Goal: Complete application form

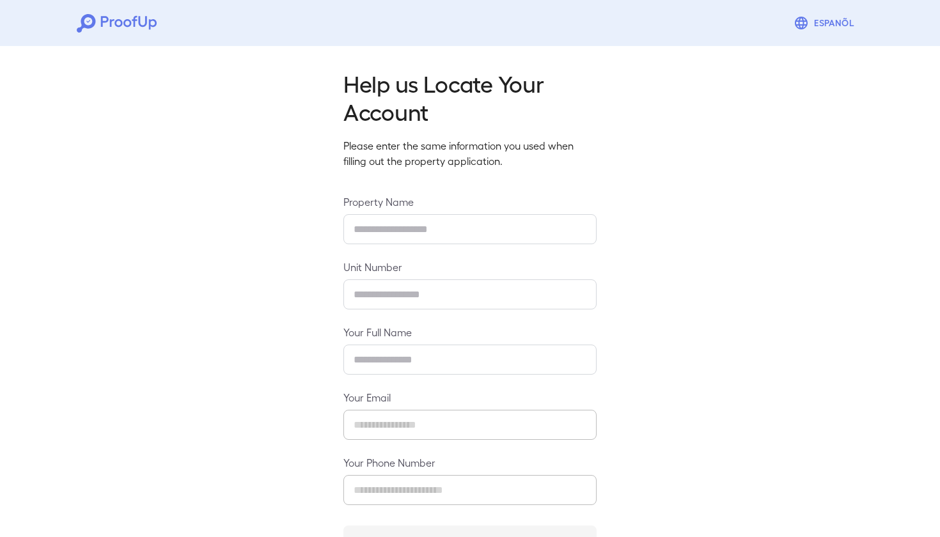
type input "**********"
type input "****"
type input "**********"
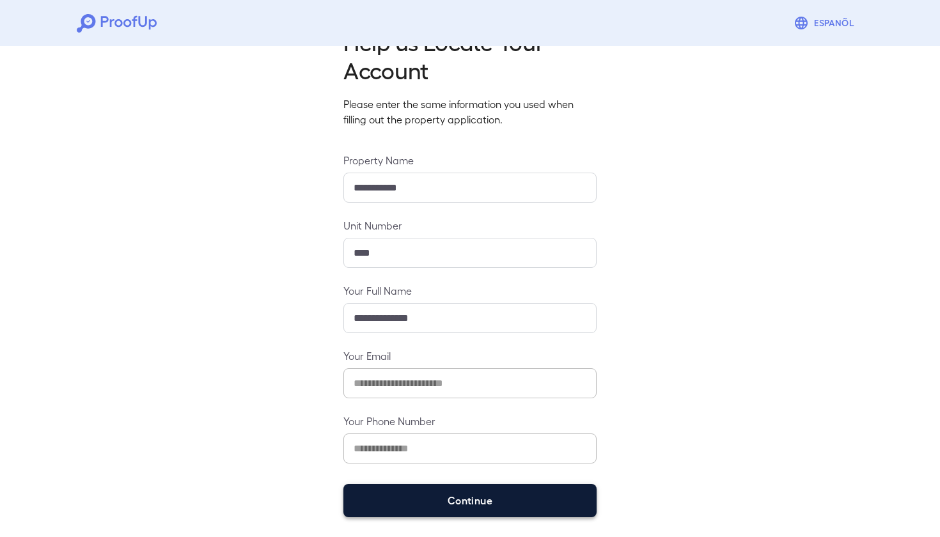
scroll to position [41, 0]
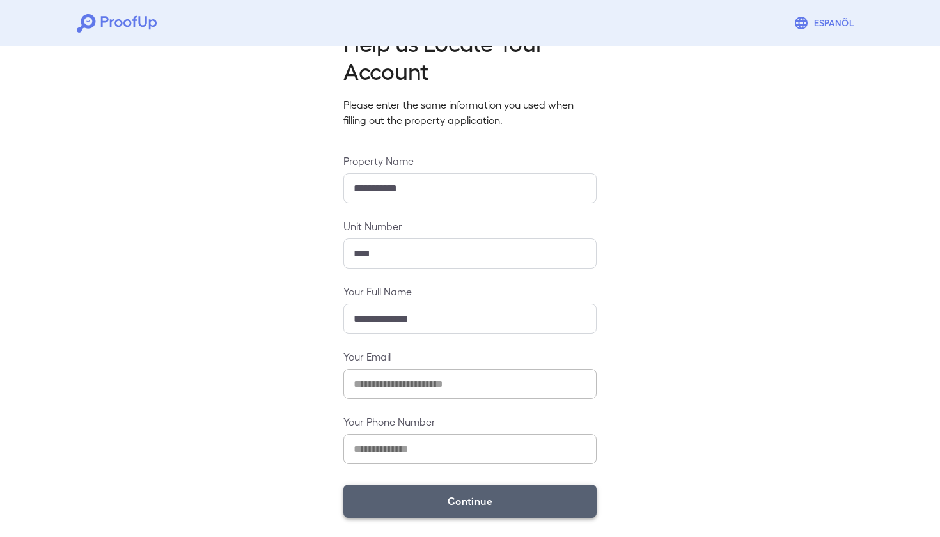
click at [463, 499] on button "Continue" at bounding box center [469, 501] width 253 height 33
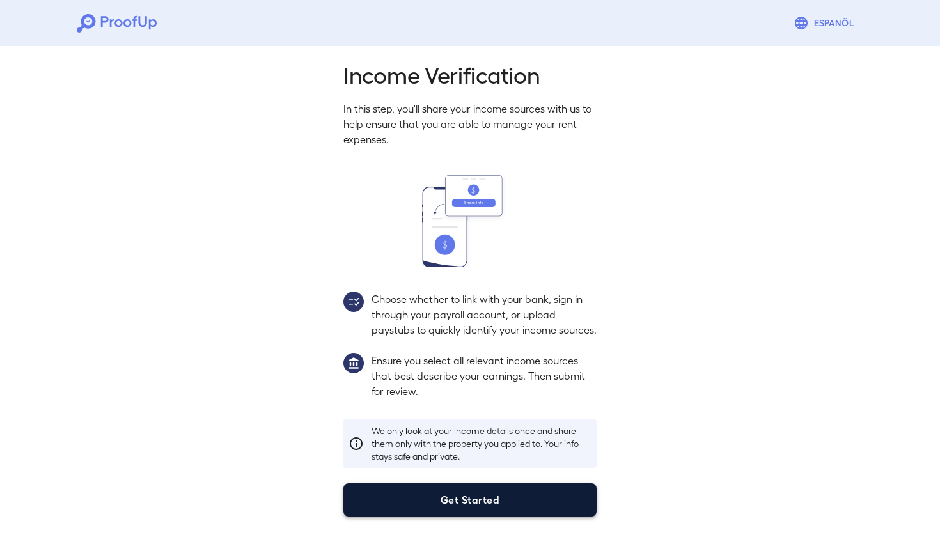
scroll to position [24, 0]
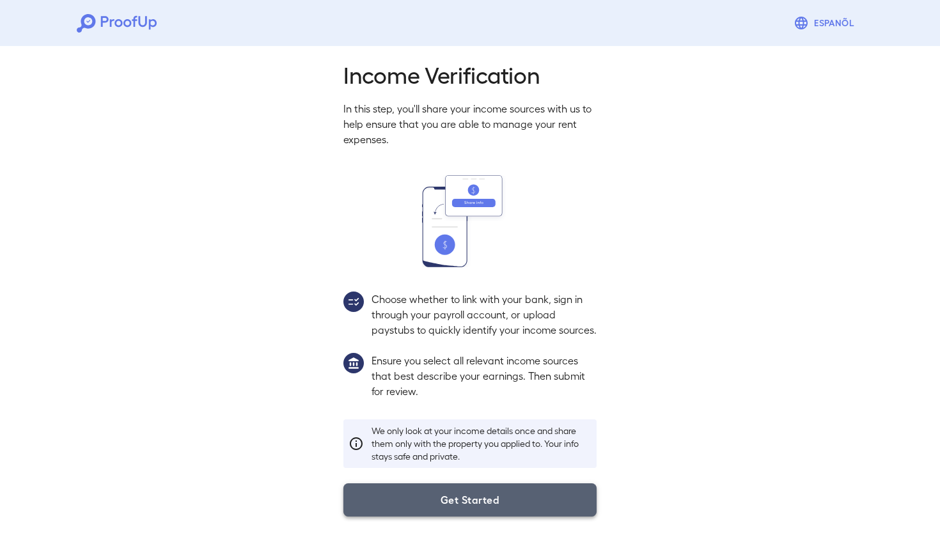
click at [463, 499] on button "Get Started" at bounding box center [469, 499] width 253 height 33
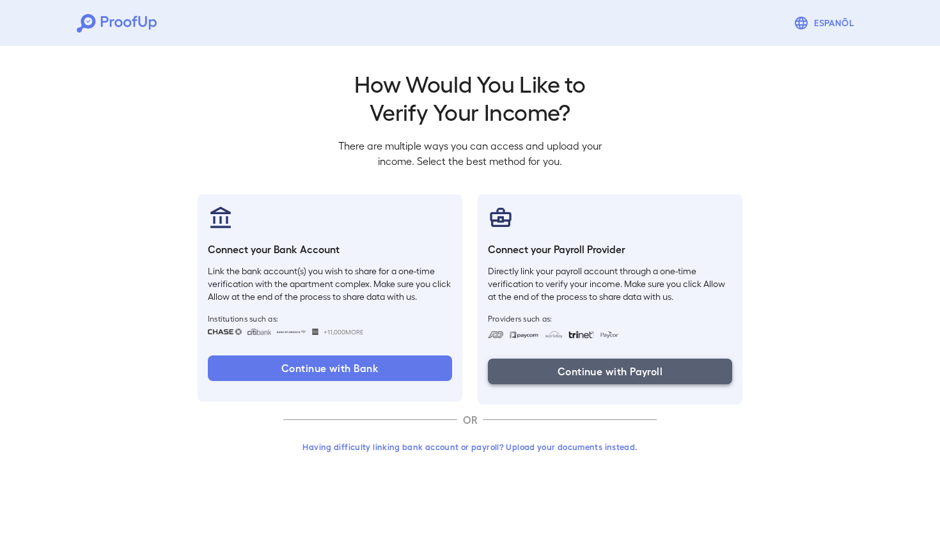
click at [602, 370] on button "Continue with Payroll" at bounding box center [610, 372] width 244 height 26
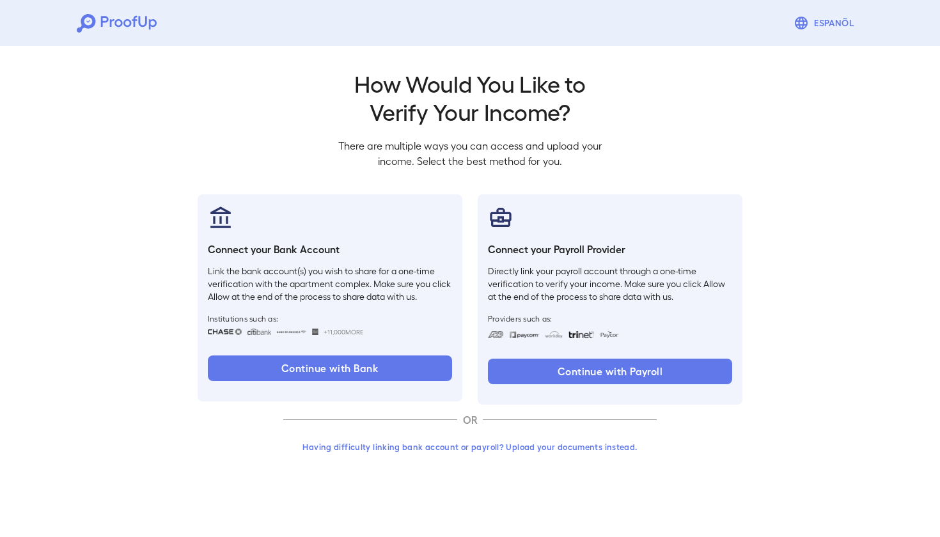
click at [566, 81] on h2 "How Would You Like to Verify Your Income?" at bounding box center [470, 97] width 284 height 56
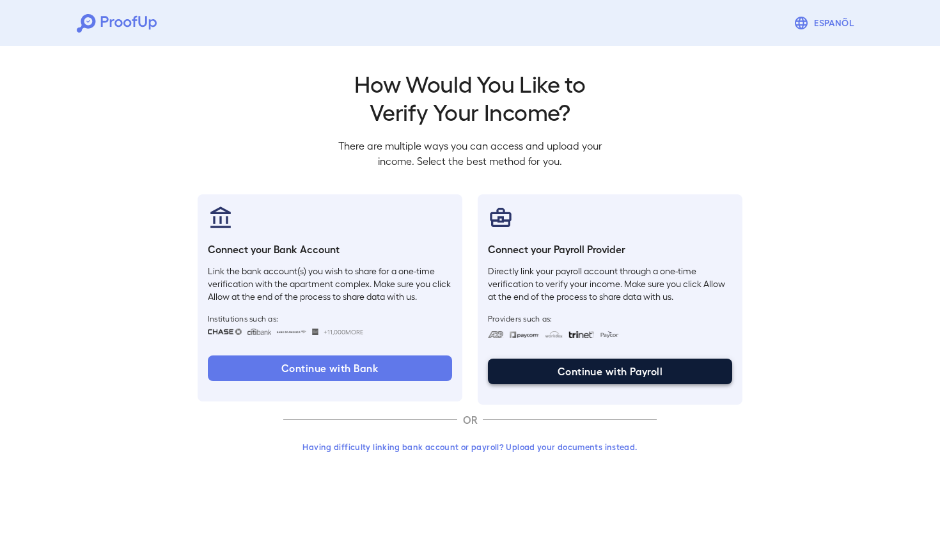
click at [570, 370] on button "Continue with Payroll" at bounding box center [610, 372] width 244 height 26
click at [574, 371] on button "Continue with Payroll" at bounding box center [610, 372] width 244 height 26
click at [606, 373] on button "Continue with Payroll" at bounding box center [610, 372] width 244 height 26
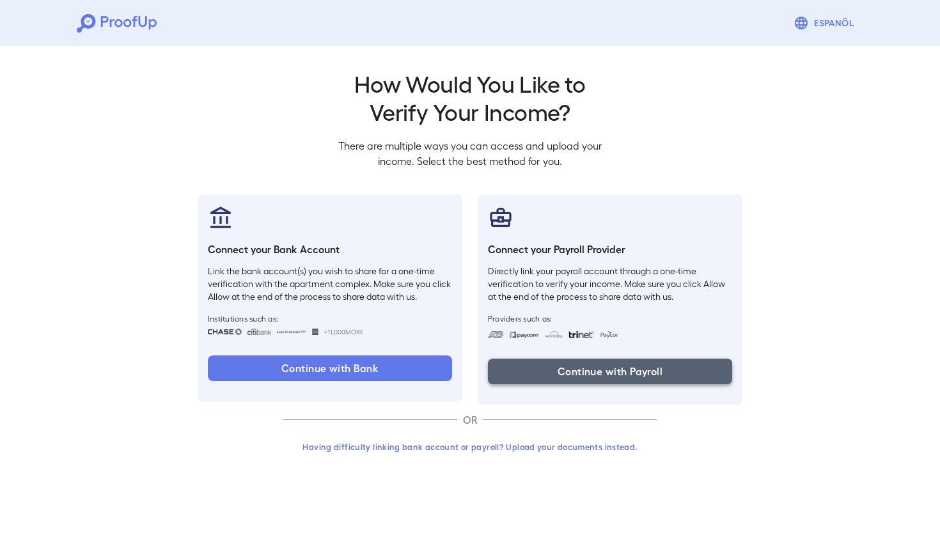
click at [550, 370] on button "Continue with Payroll" at bounding box center [610, 372] width 244 height 26
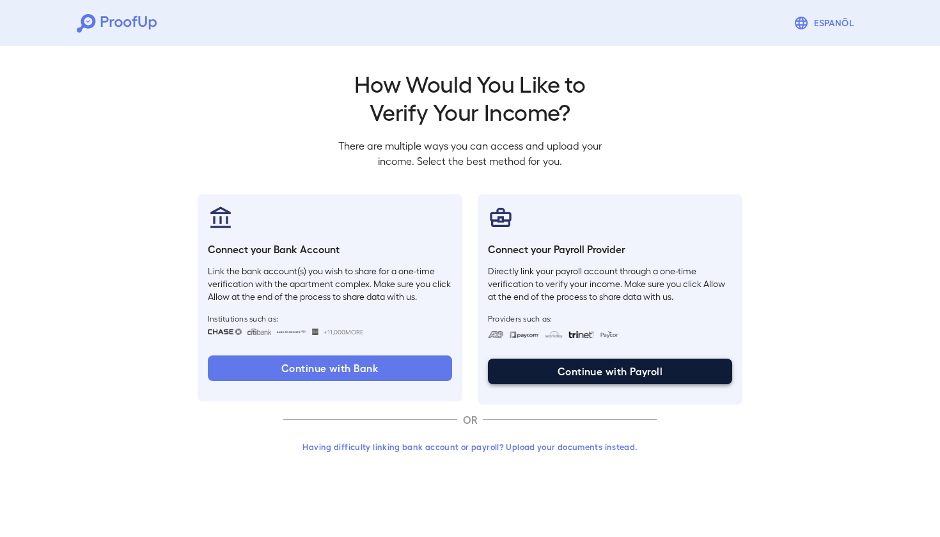
click at [550, 370] on button "Continue with Payroll" at bounding box center [610, 372] width 244 height 26
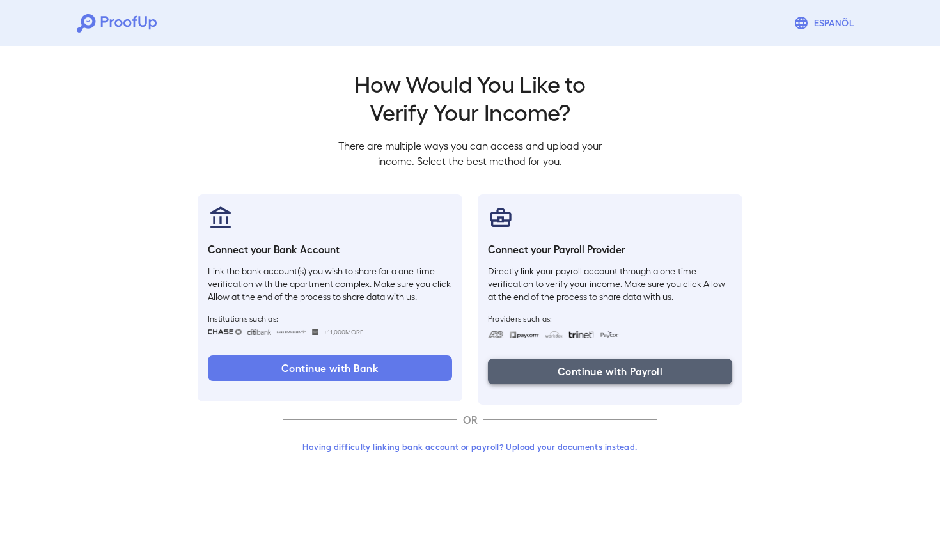
click at [550, 370] on button "Continue with Payroll" at bounding box center [610, 372] width 244 height 26
click at [553, 366] on button "Continue with Payroll" at bounding box center [610, 372] width 244 height 26
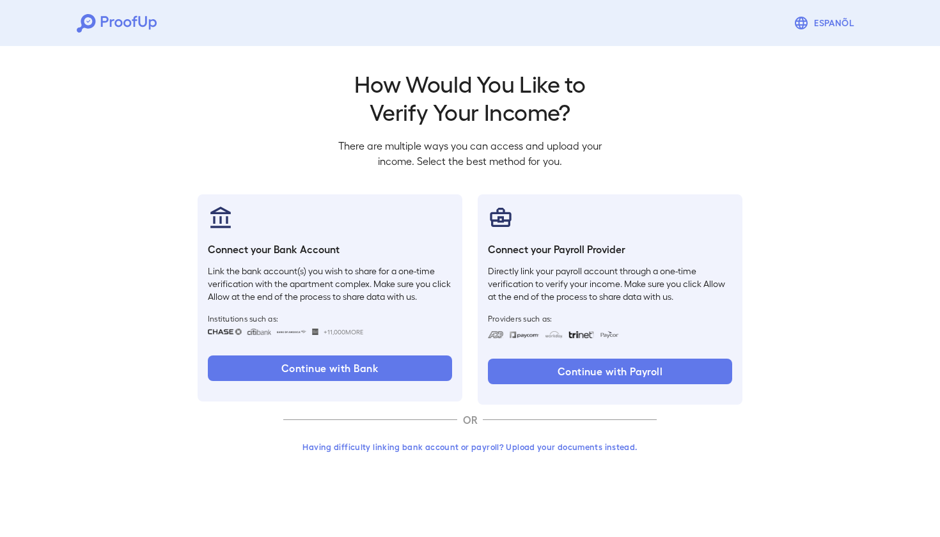
click at [536, 445] on button "Having difficulty linking bank account or payroll? Upload your documents instea…" at bounding box center [469, 447] width 373 height 23
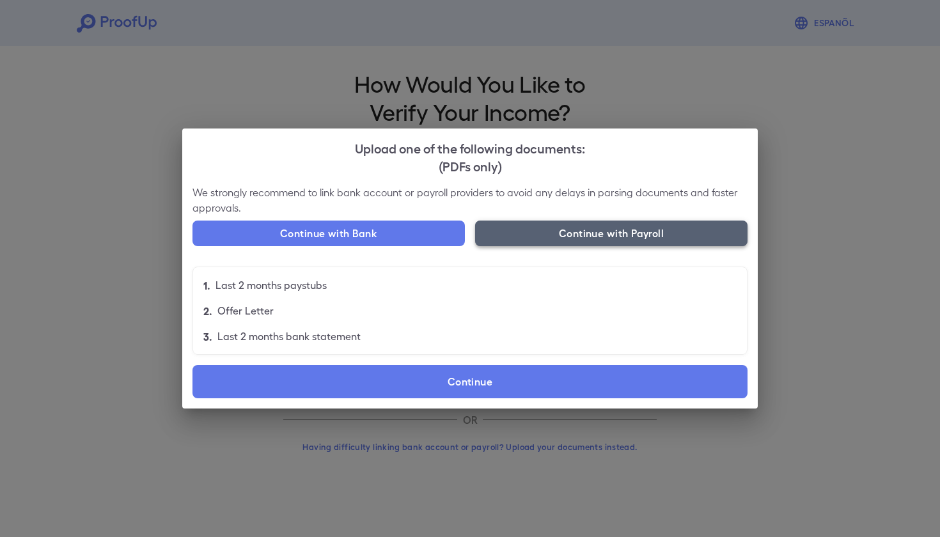
click at [566, 230] on button "Continue with Payroll" at bounding box center [611, 234] width 272 height 26
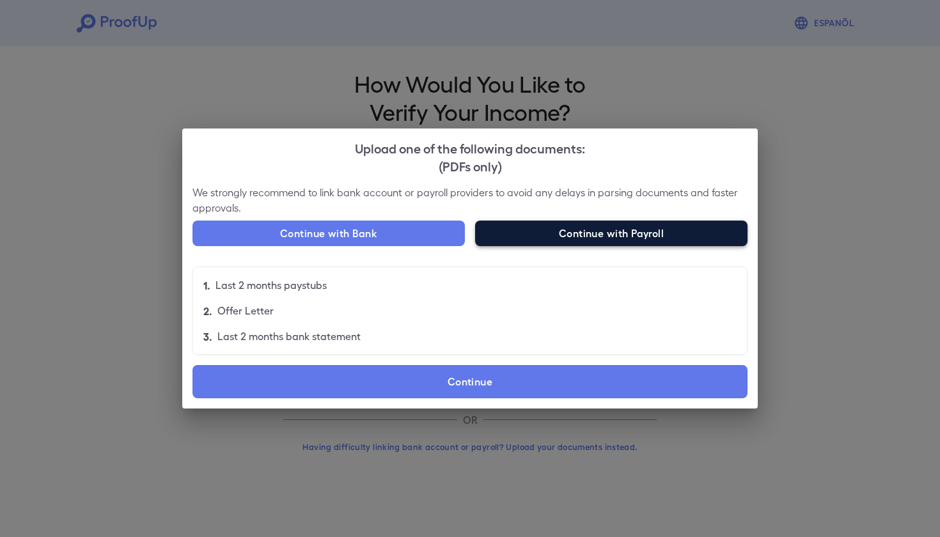
click at [541, 231] on button "Continue with Payroll" at bounding box center [611, 234] width 272 height 26
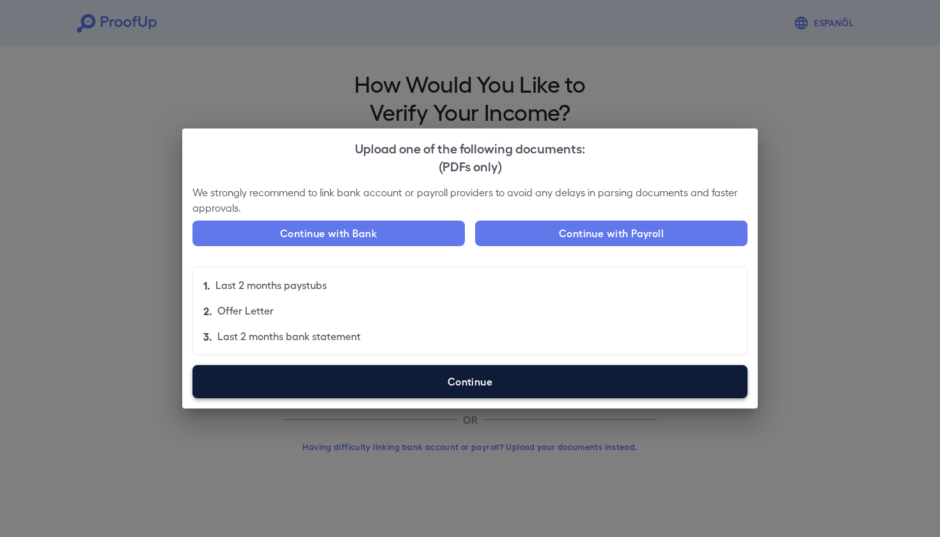
click at [491, 379] on label "Continue" at bounding box center [469, 381] width 555 height 33
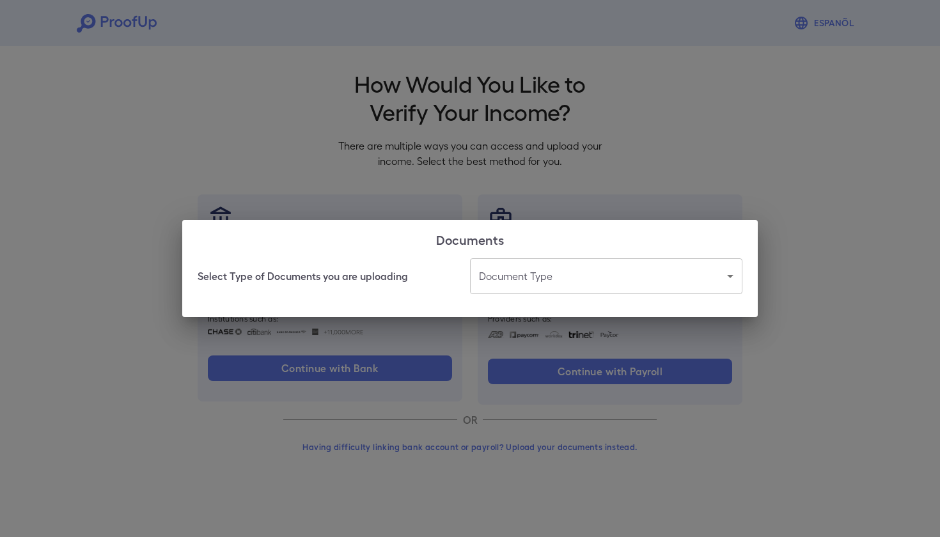
click at [546, 278] on body "Espanõl Go back How Would You Like to Verify Your Income? There are multiple wa…" at bounding box center [470, 244] width 940 height 489
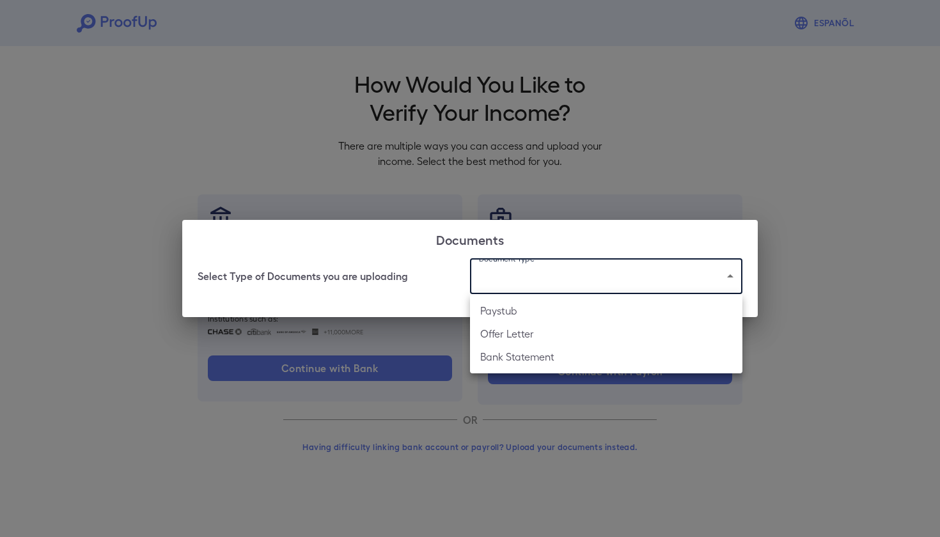
click at [546, 317] on li "Paystub" at bounding box center [606, 310] width 272 height 23
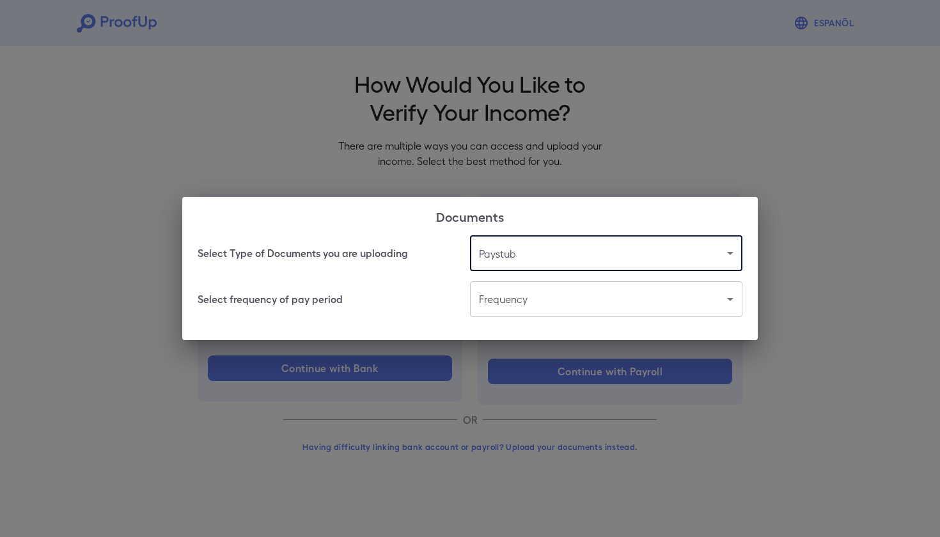
type input "*******"
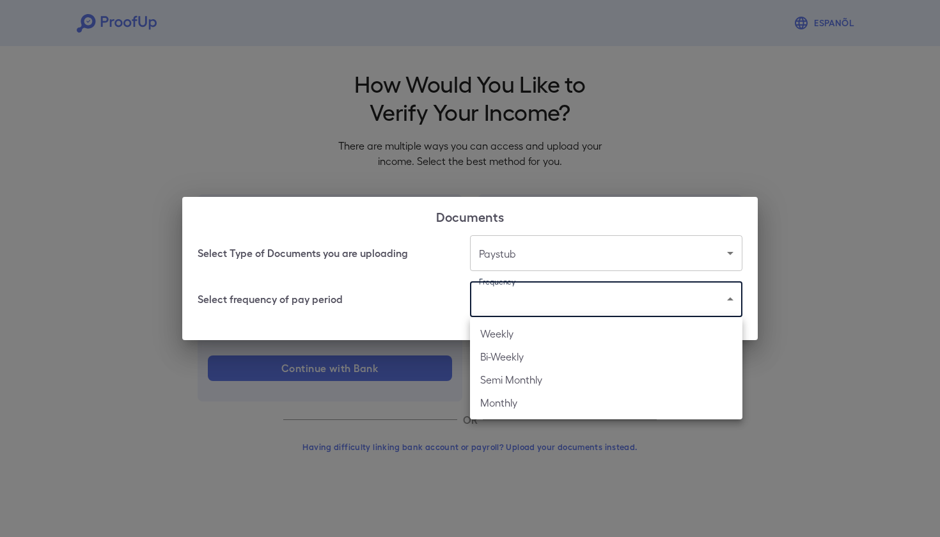
click at [611, 296] on body "Espanõl Go back How Would You Like to Verify Your Income? There are multiple wa…" at bounding box center [470, 244] width 940 height 489
click at [584, 356] on li "Bi-Weekly" at bounding box center [606, 356] width 272 height 23
type input "*********"
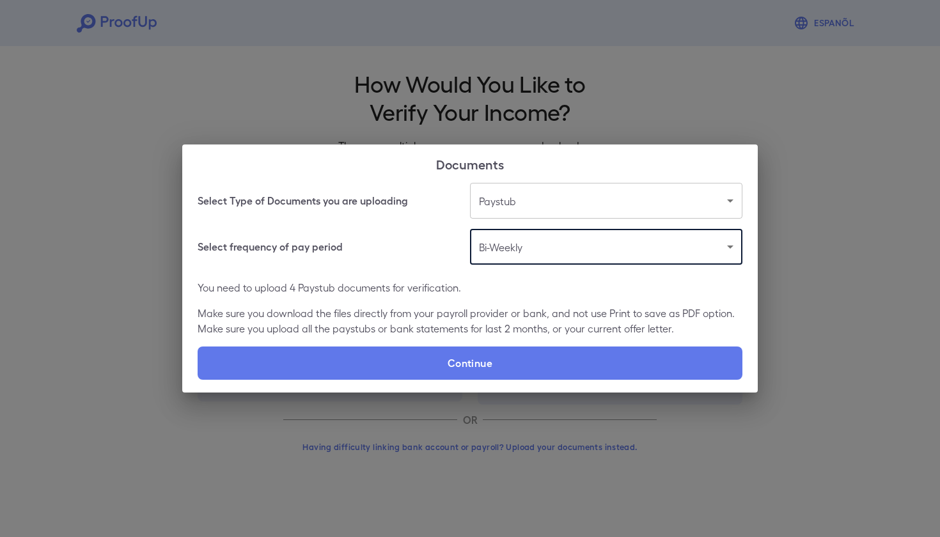
click at [628, 244] on body "Espanõl Go back How Would You Like to Verify Your Income? There are multiple wa…" at bounding box center [470, 244] width 940 height 489
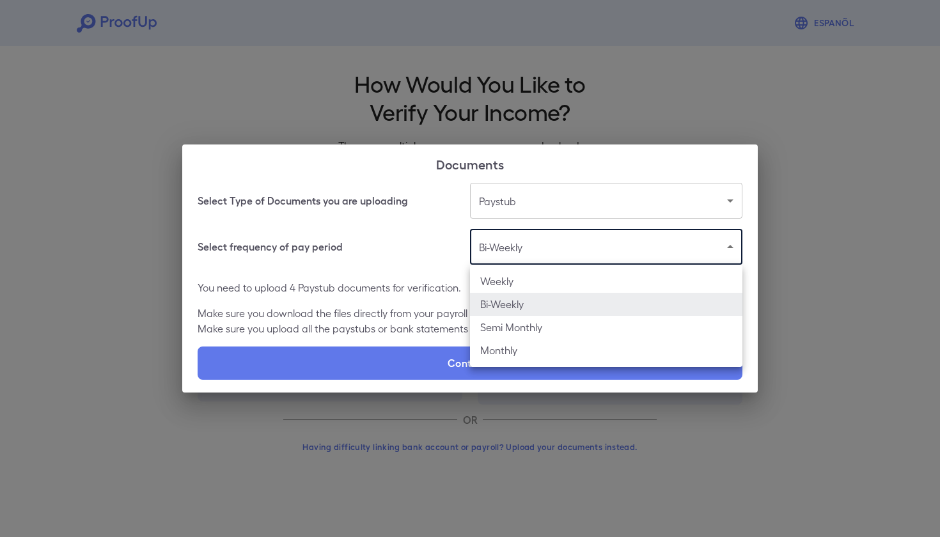
click at [780, 255] on div at bounding box center [470, 268] width 940 height 537
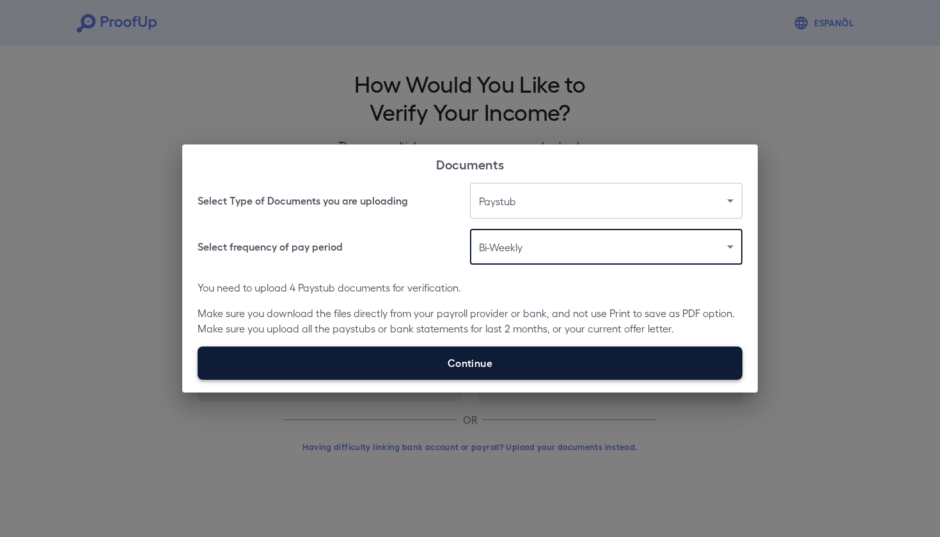
click at [625, 367] on label "Continue" at bounding box center [470, 363] width 545 height 33
click at [198, 379] on input "Continue" at bounding box center [198, 379] width 1 height 1
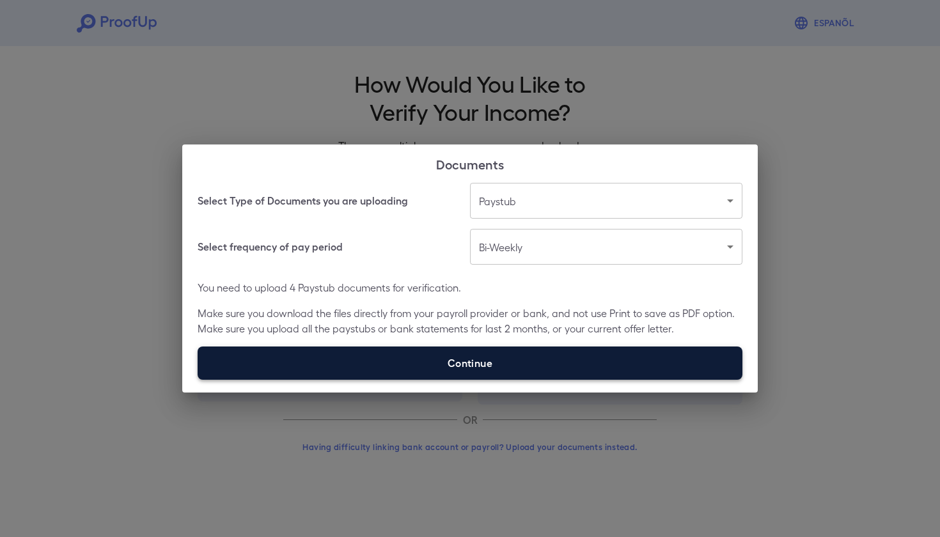
type input "**********"
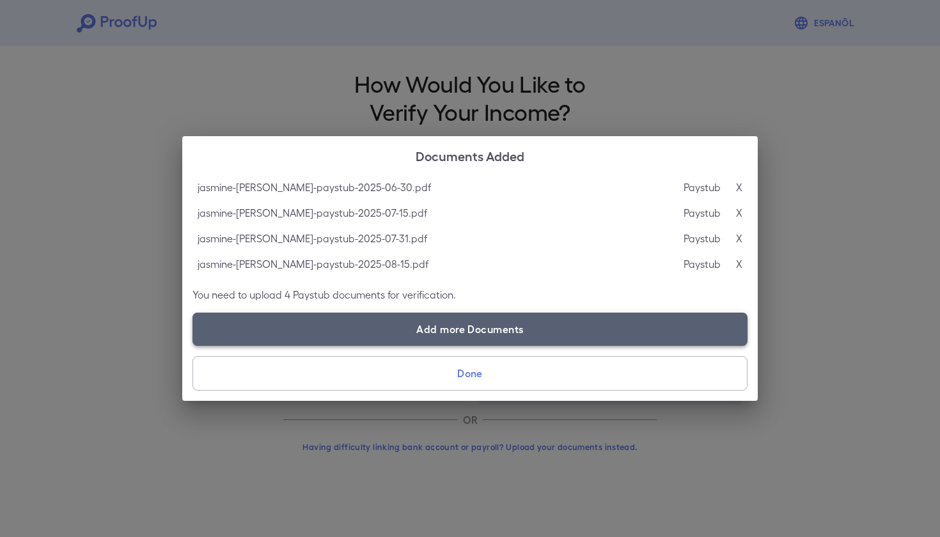
click at [634, 327] on label "Add more Documents" at bounding box center [469, 329] width 555 height 33
click at [193, 345] on input "Add more Documents" at bounding box center [192, 345] width 1 height 1
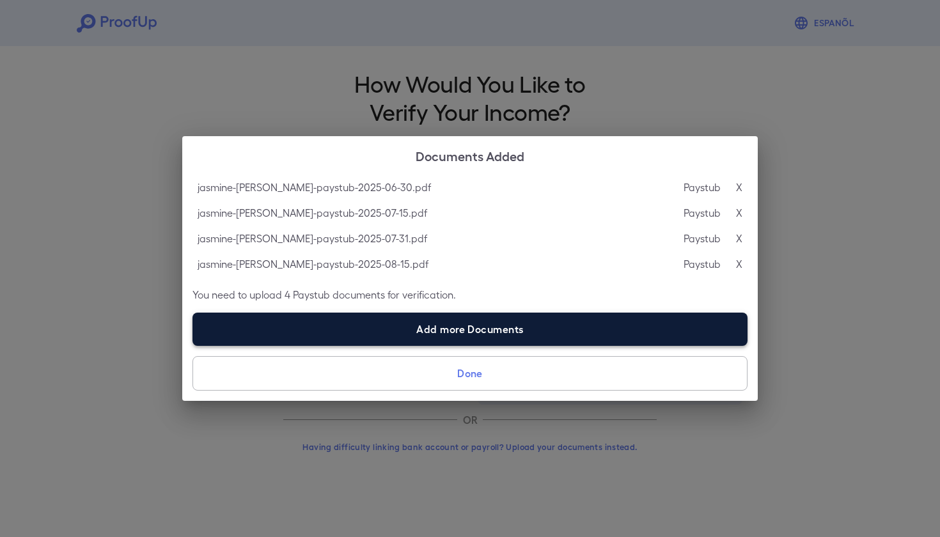
click at [628, 327] on label "Add more Documents" at bounding box center [469, 329] width 555 height 33
click at [193, 345] on input "Add more Documents" at bounding box center [192, 345] width 1 height 1
type input "**********"
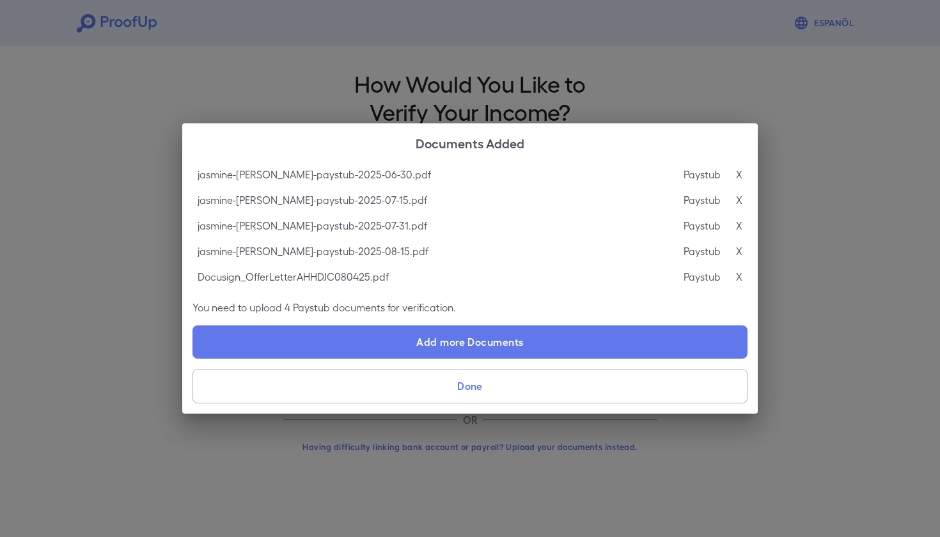
click at [740, 276] on p "X" at bounding box center [739, 276] width 6 height 15
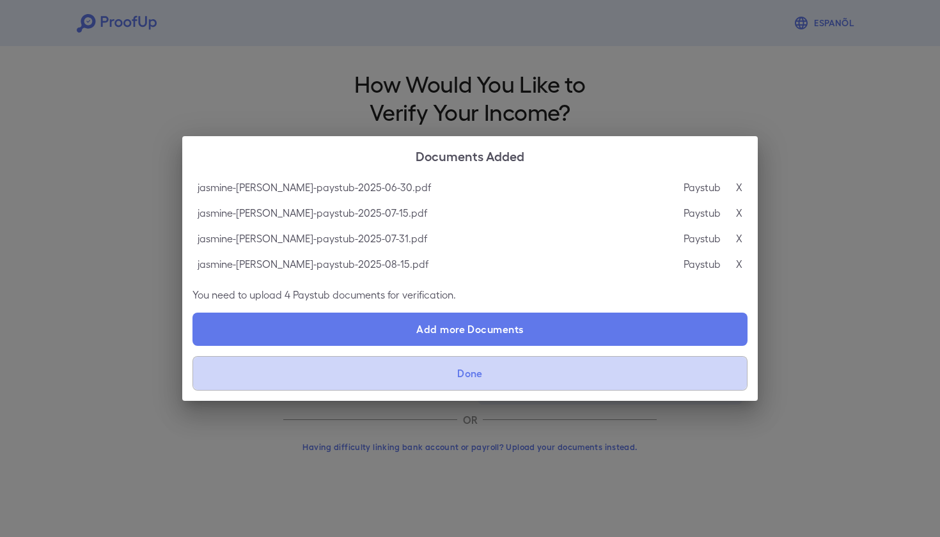
click at [641, 364] on button "Done" at bounding box center [469, 373] width 555 height 35
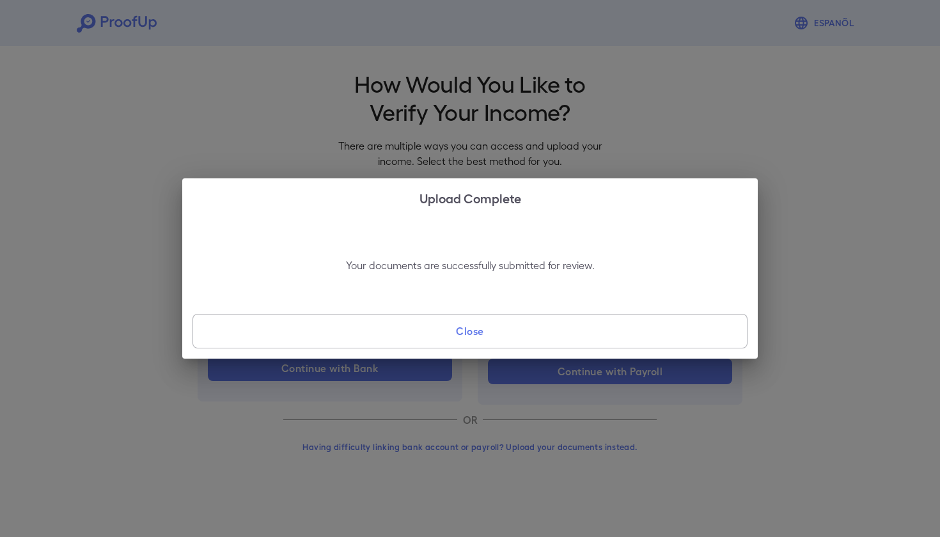
click at [604, 334] on button "Close" at bounding box center [469, 331] width 555 height 35
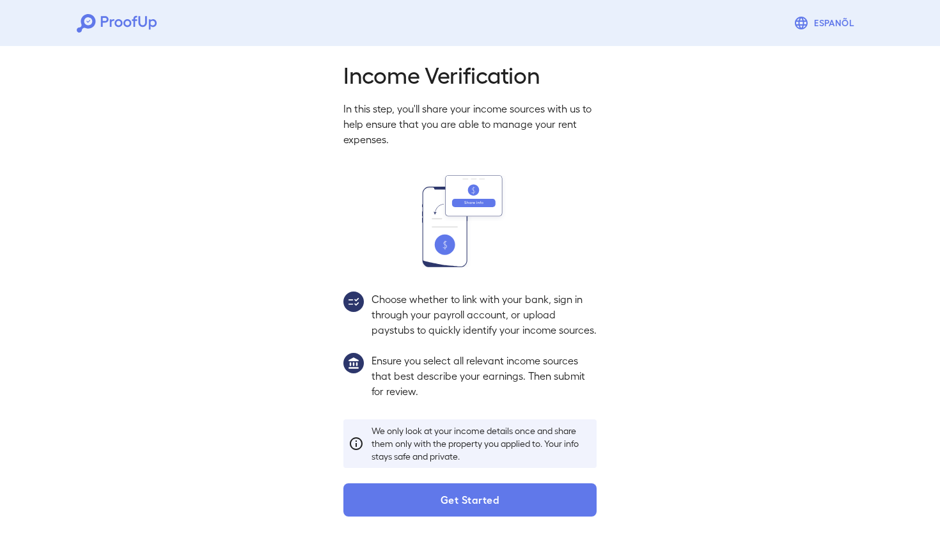
scroll to position [24, 0]
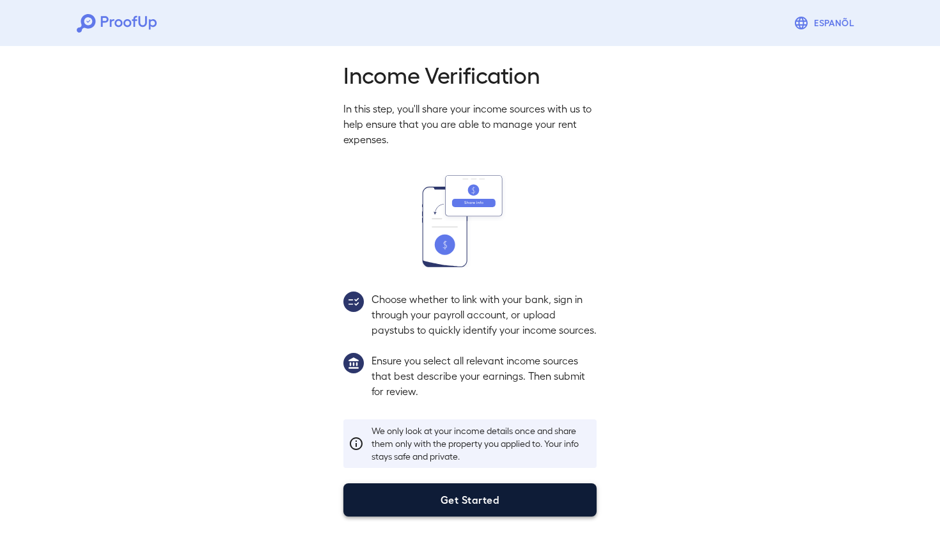
click at [506, 491] on button "Get Started" at bounding box center [469, 499] width 253 height 33
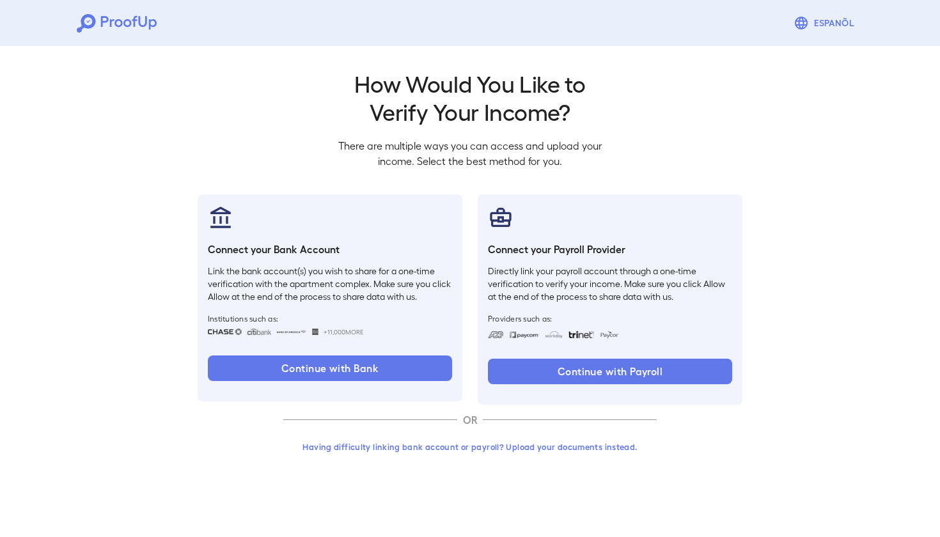
click at [493, 446] on button "Having difficulty linking bank account or payroll? Upload your documents instea…" at bounding box center [469, 447] width 373 height 23
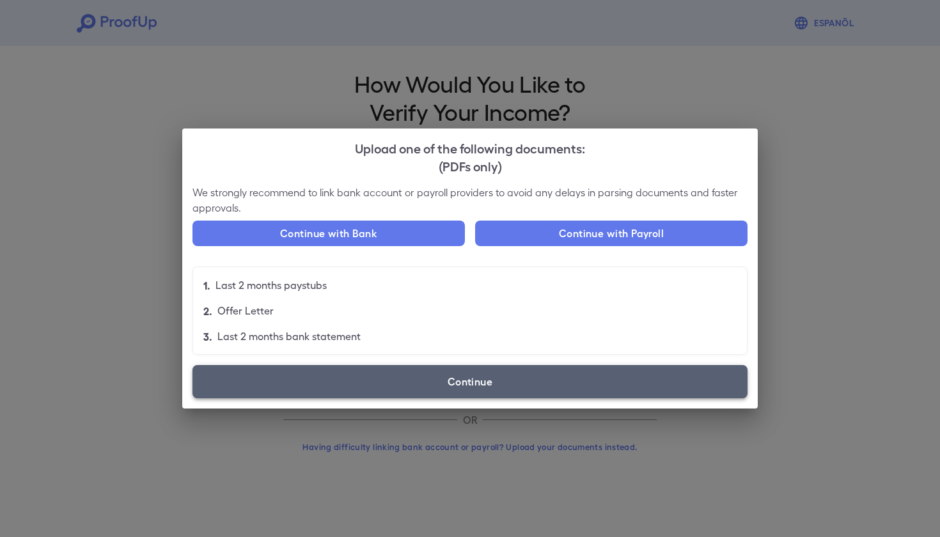
click at [509, 380] on label "Continue" at bounding box center [469, 381] width 555 height 33
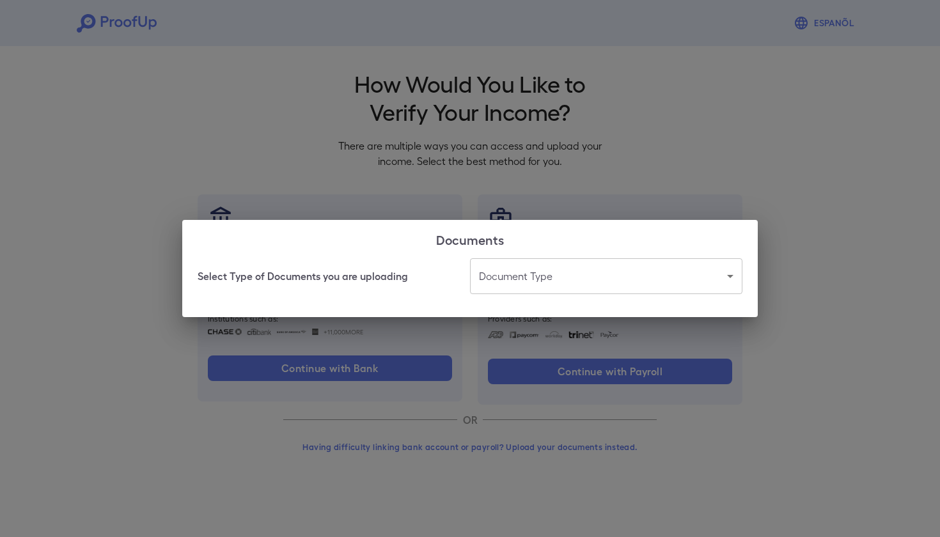
click at [538, 281] on body "Espanõl Go back How Would You Like to Verify Your Income? There are multiple wa…" at bounding box center [470, 244] width 940 height 489
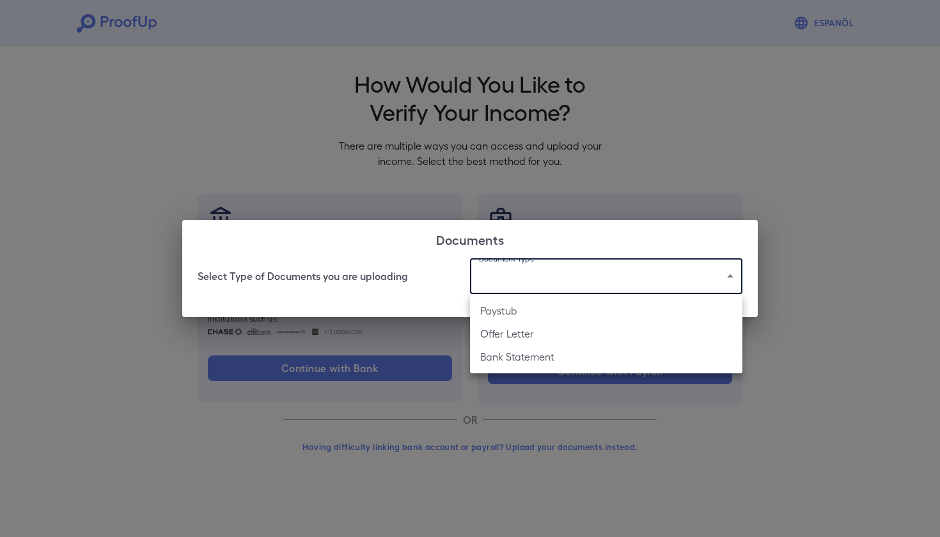
click at [533, 341] on li "Offer Letter" at bounding box center [606, 333] width 272 height 23
type input "**********"
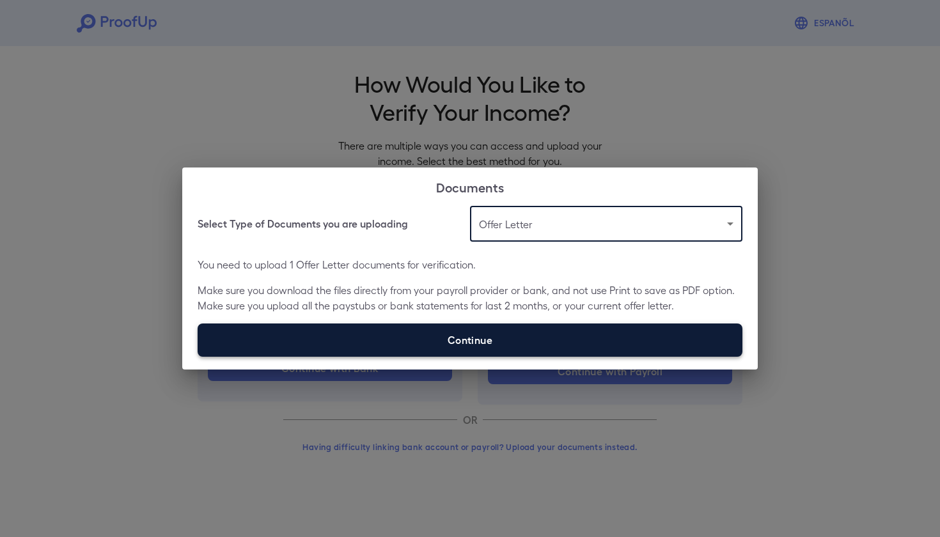
click at [533, 333] on label "Continue" at bounding box center [470, 340] width 545 height 33
click at [198, 356] on input "Continue" at bounding box center [198, 356] width 1 height 1
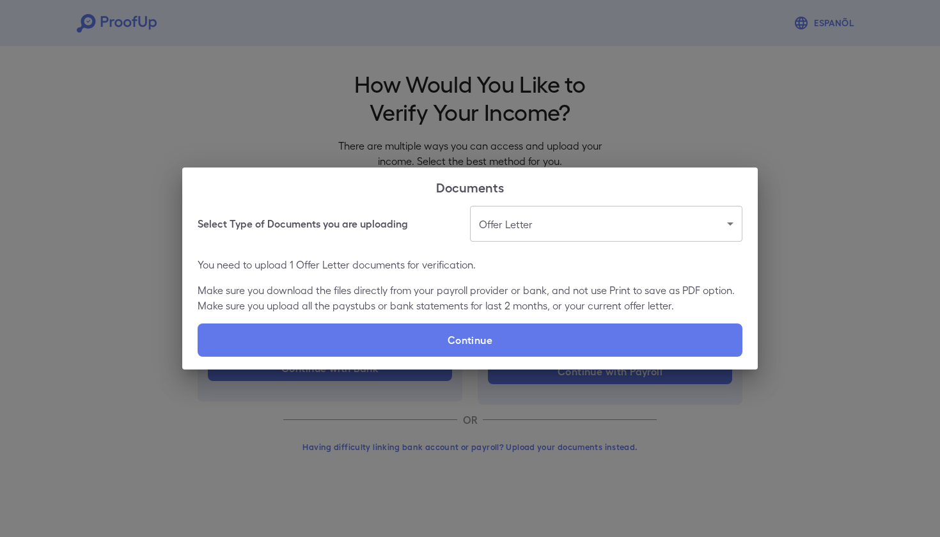
click at [715, 98] on div "**********" at bounding box center [470, 268] width 940 height 537
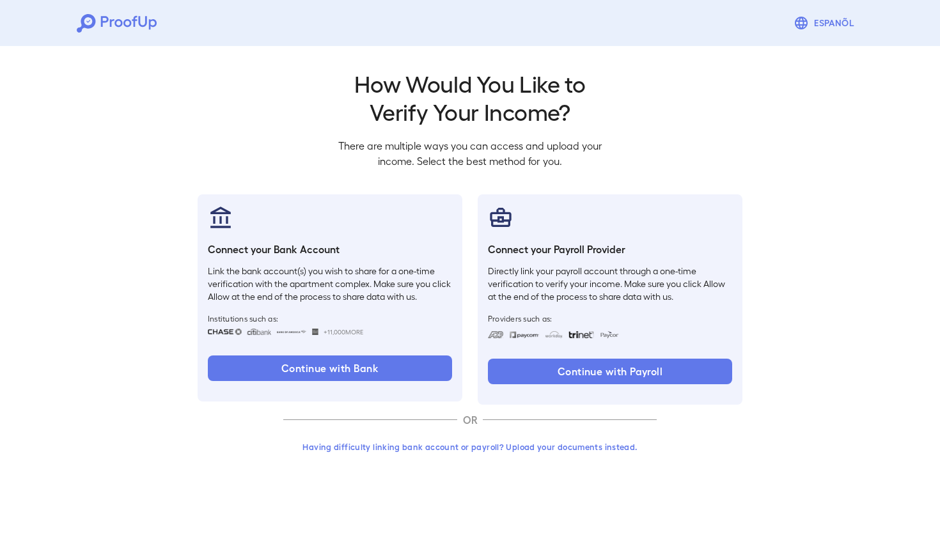
click at [510, 446] on button "Having difficulty linking bank account or payroll? Upload your documents instea…" at bounding box center [469, 447] width 373 height 23
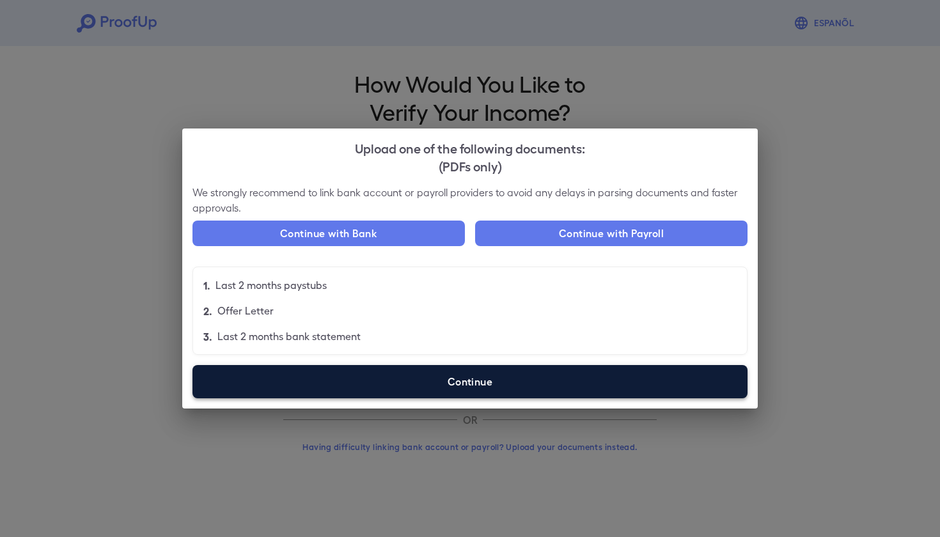
click at [443, 381] on label "Continue" at bounding box center [469, 381] width 555 height 33
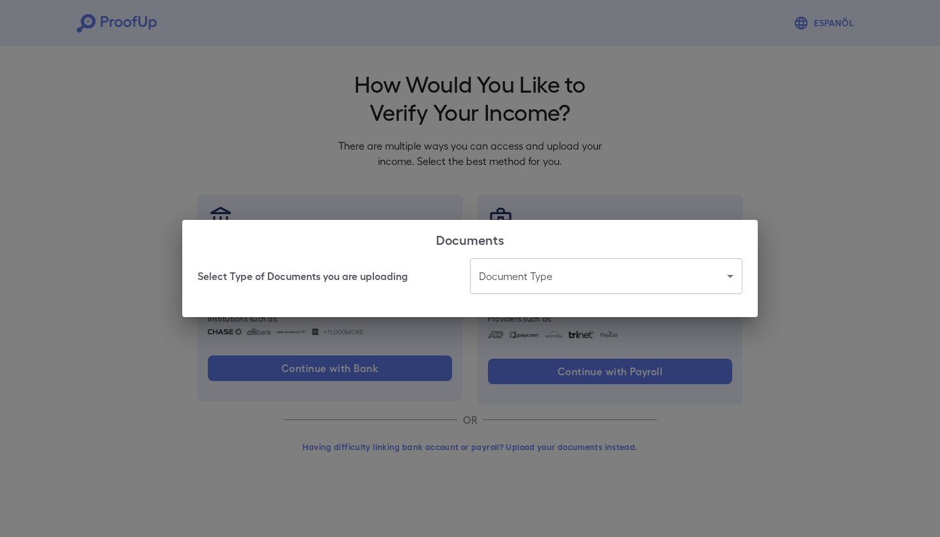
click at [532, 274] on body "Espanõl Go back How Would You Like to Verify Your Income? There are multiple wa…" at bounding box center [470, 244] width 940 height 489
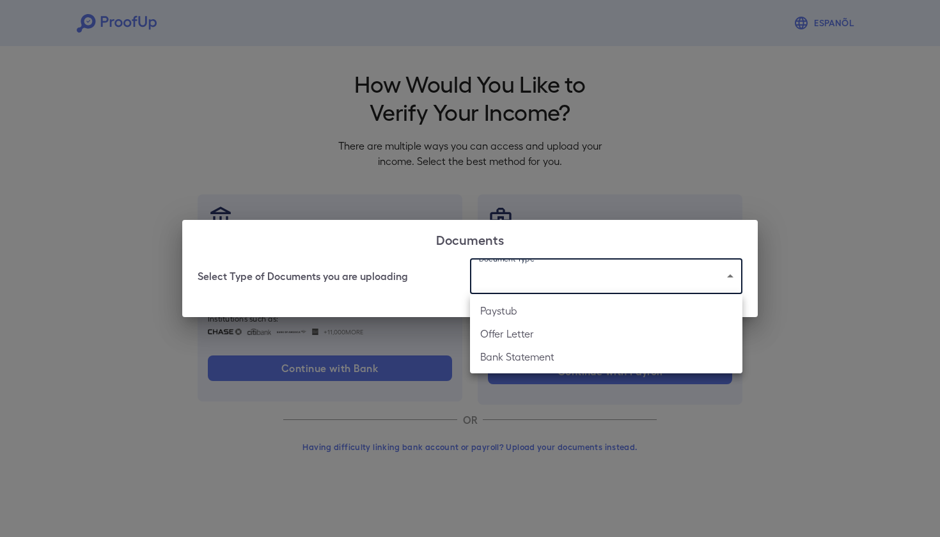
click at [530, 313] on li "Paystub" at bounding box center [606, 310] width 272 height 23
type input "*******"
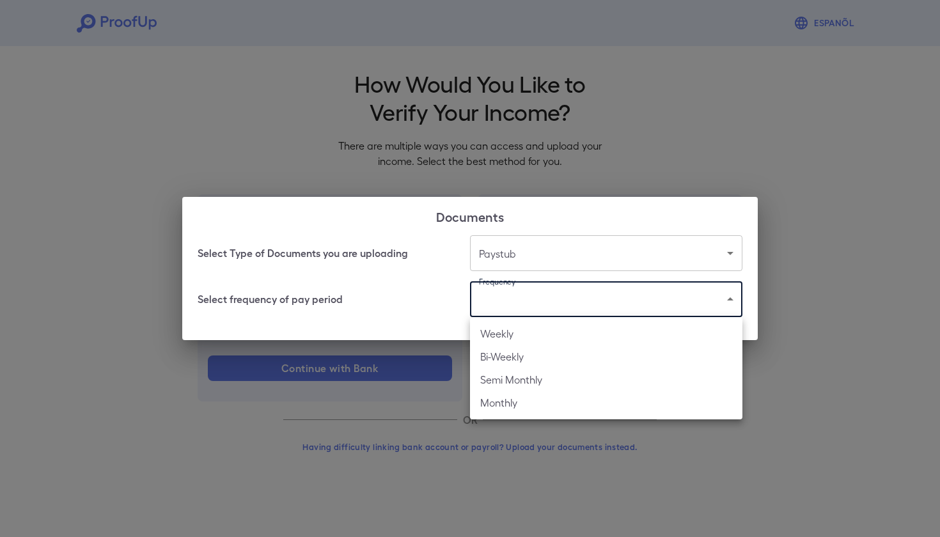
click at [538, 293] on body "Espanõl Go back How Would You Like to Verify Your Income? There are multiple wa…" at bounding box center [470, 244] width 940 height 489
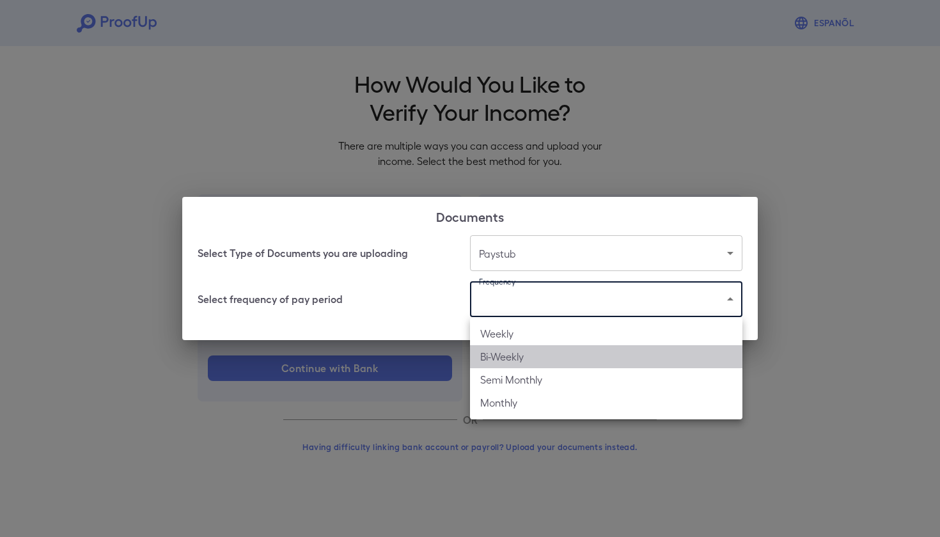
click at [530, 359] on li "Bi-Weekly" at bounding box center [606, 356] width 272 height 23
type input "*********"
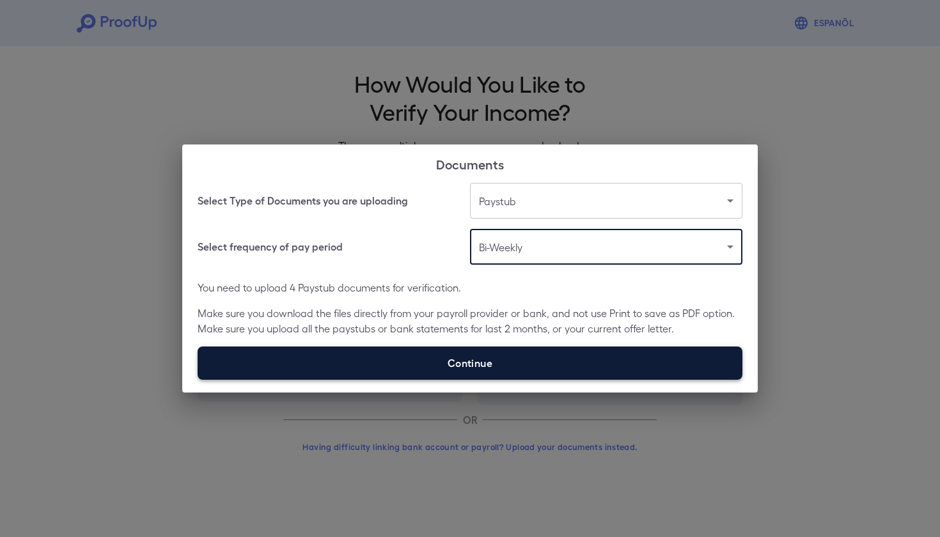
click at [530, 359] on label "Continue" at bounding box center [470, 363] width 545 height 33
click at [198, 379] on input "Continue" at bounding box center [198, 379] width 1 height 1
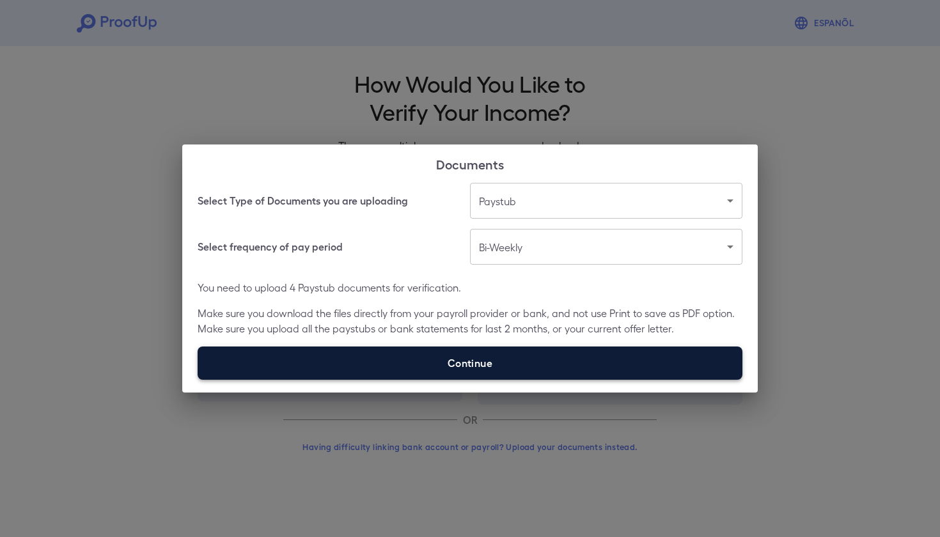
type input "**********"
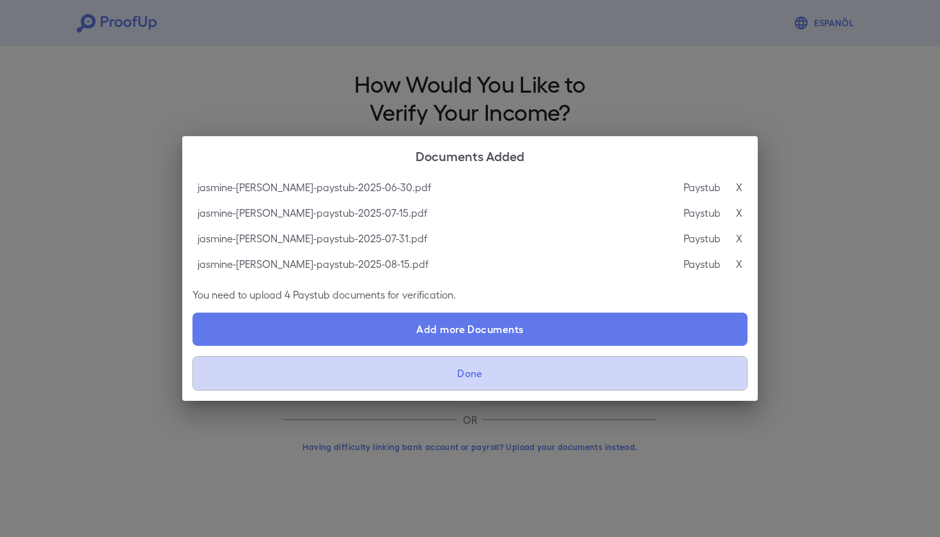
click at [563, 368] on button "Done" at bounding box center [469, 373] width 555 height 35
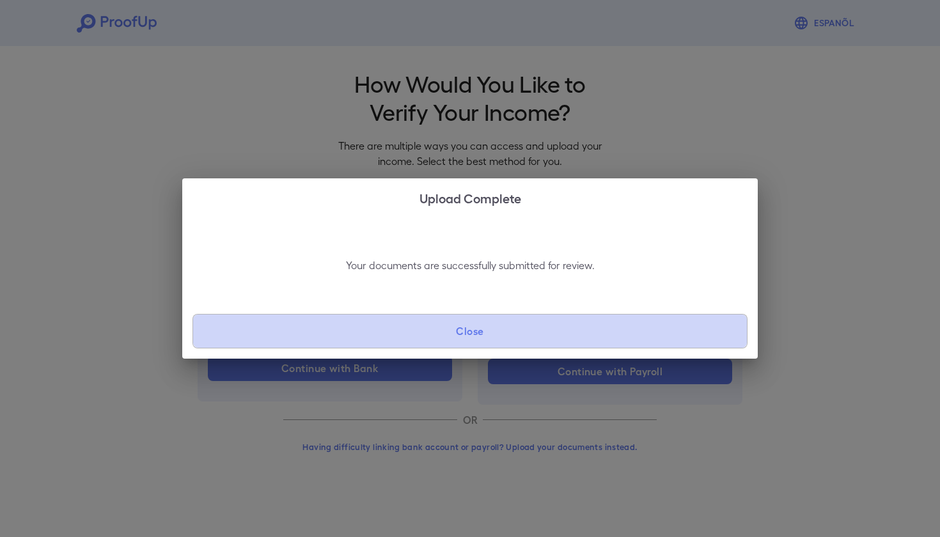
click at [564, 342] on button "Close" at bounding box center [469, 331] width 555 height 35
